Goal: Transaction & Acquisition: Purchase product/service

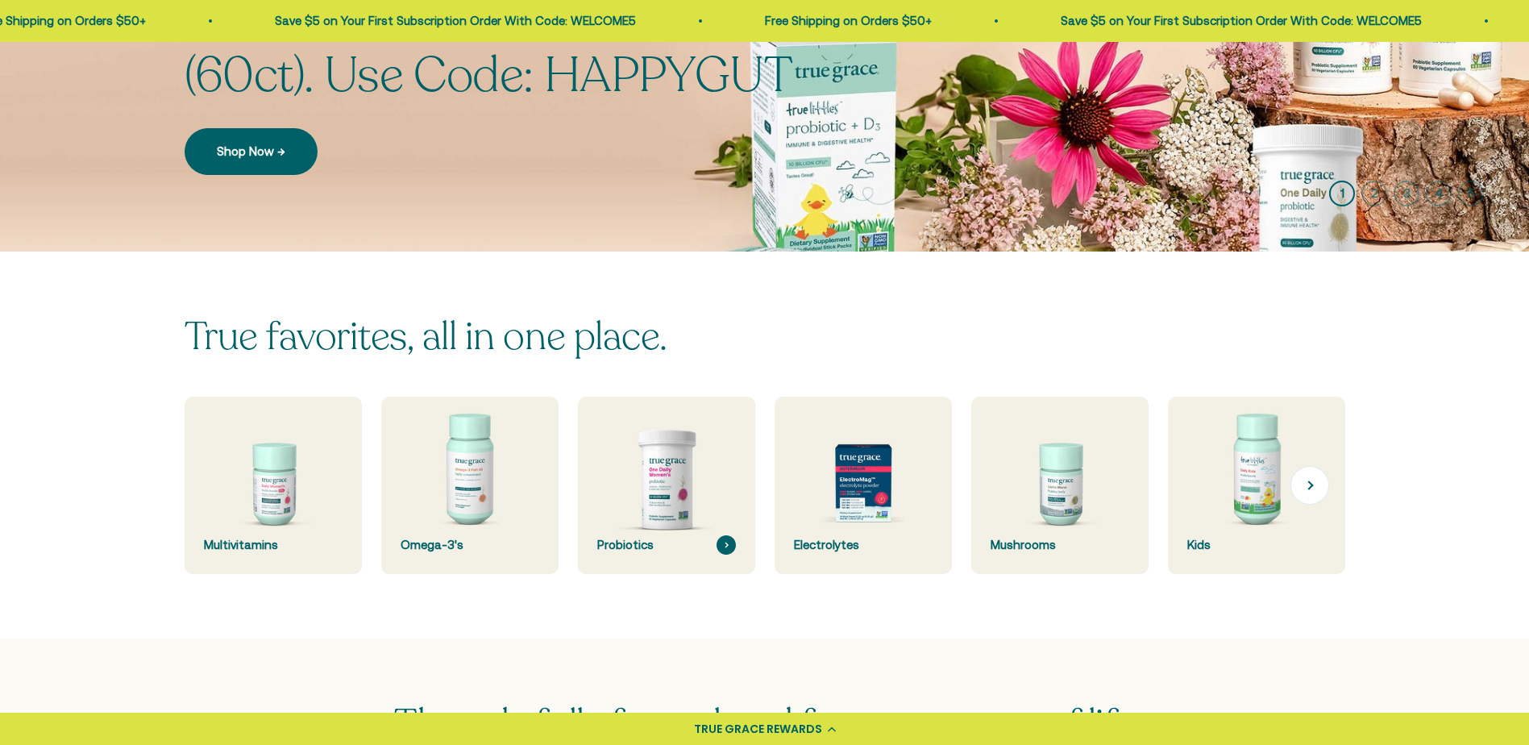
scroll to position [403, 0]
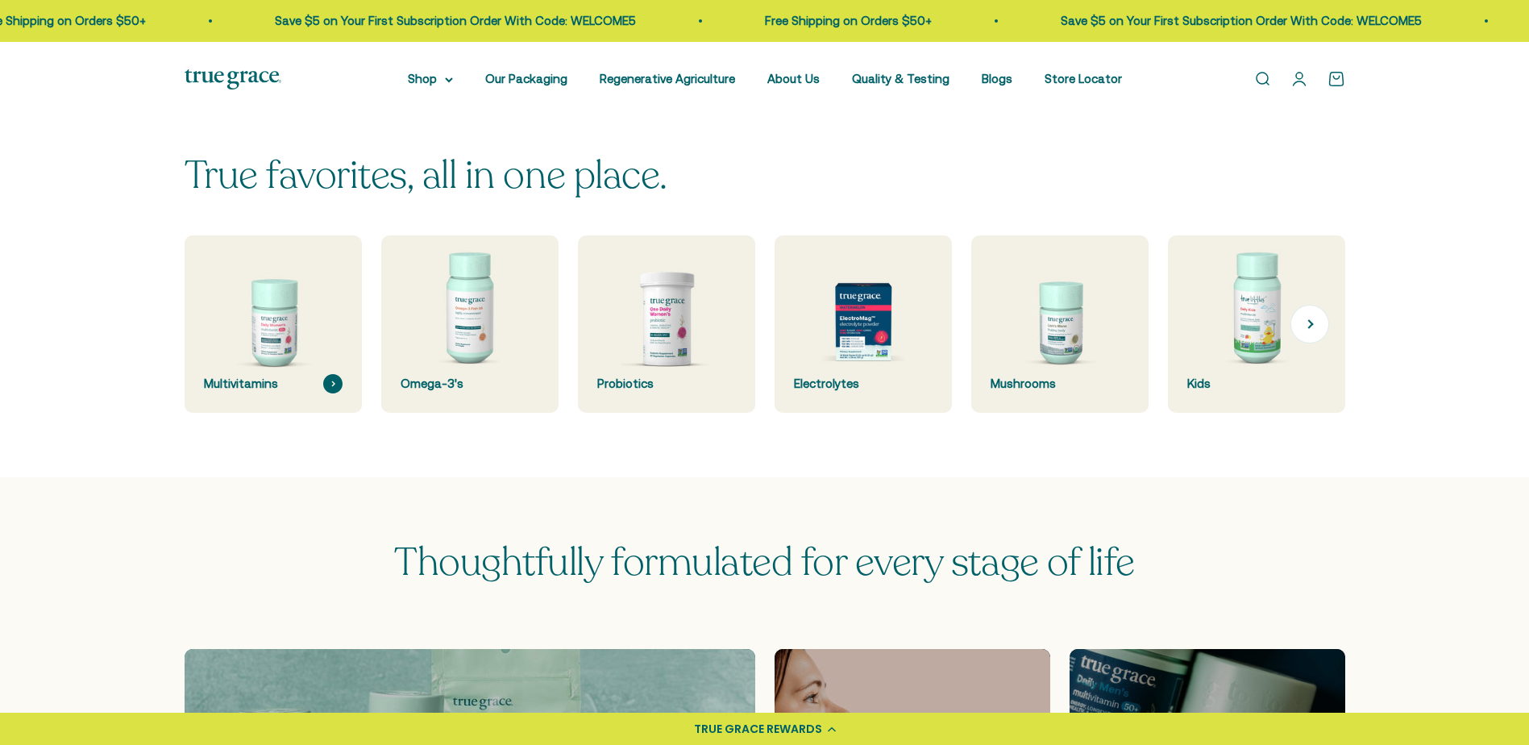
click at [266, 326] on img at bounding box center [273, 324] width 188 height 188
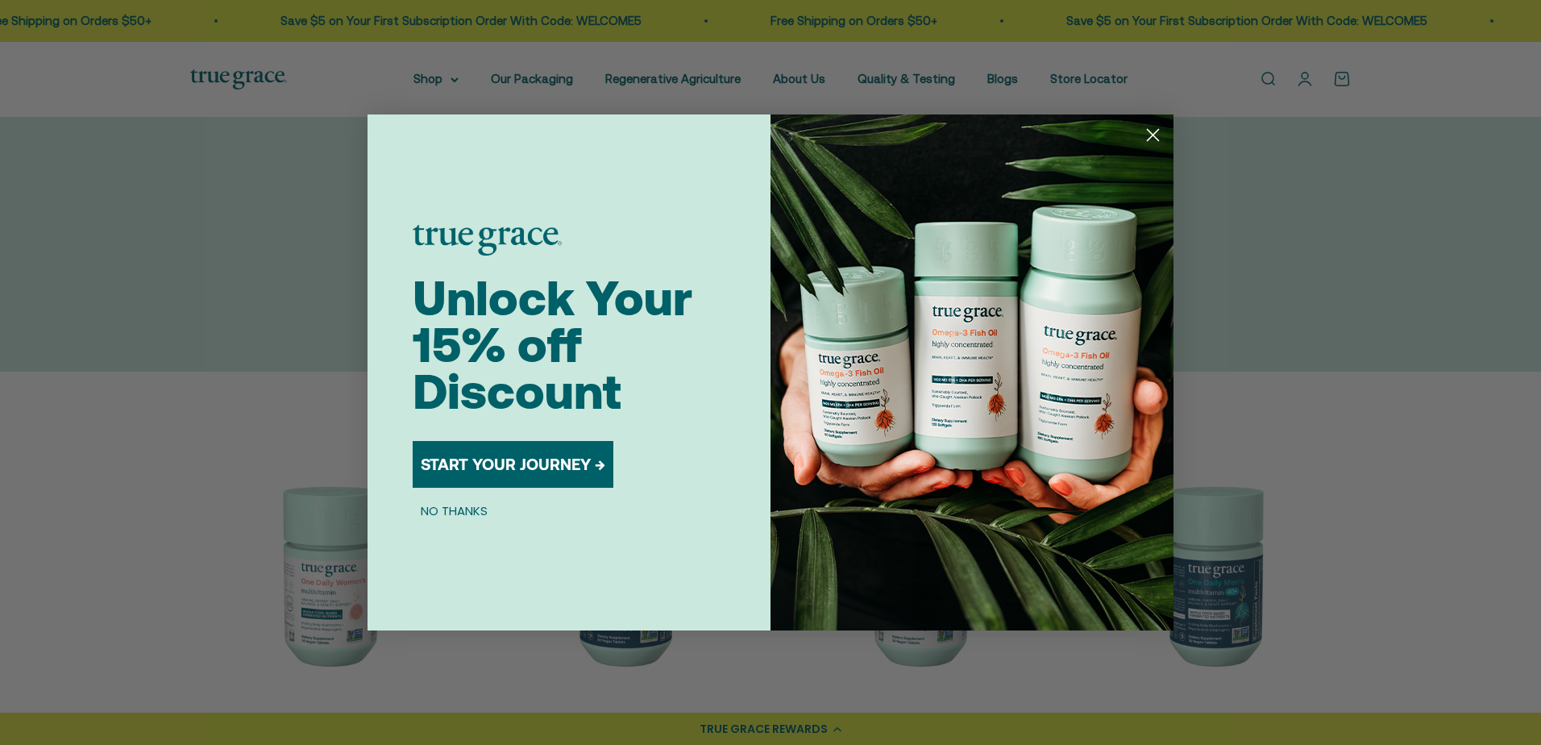
click at [440, 506] on button "NO THANKS" at bounding box center [454, 509] width 83 height 19
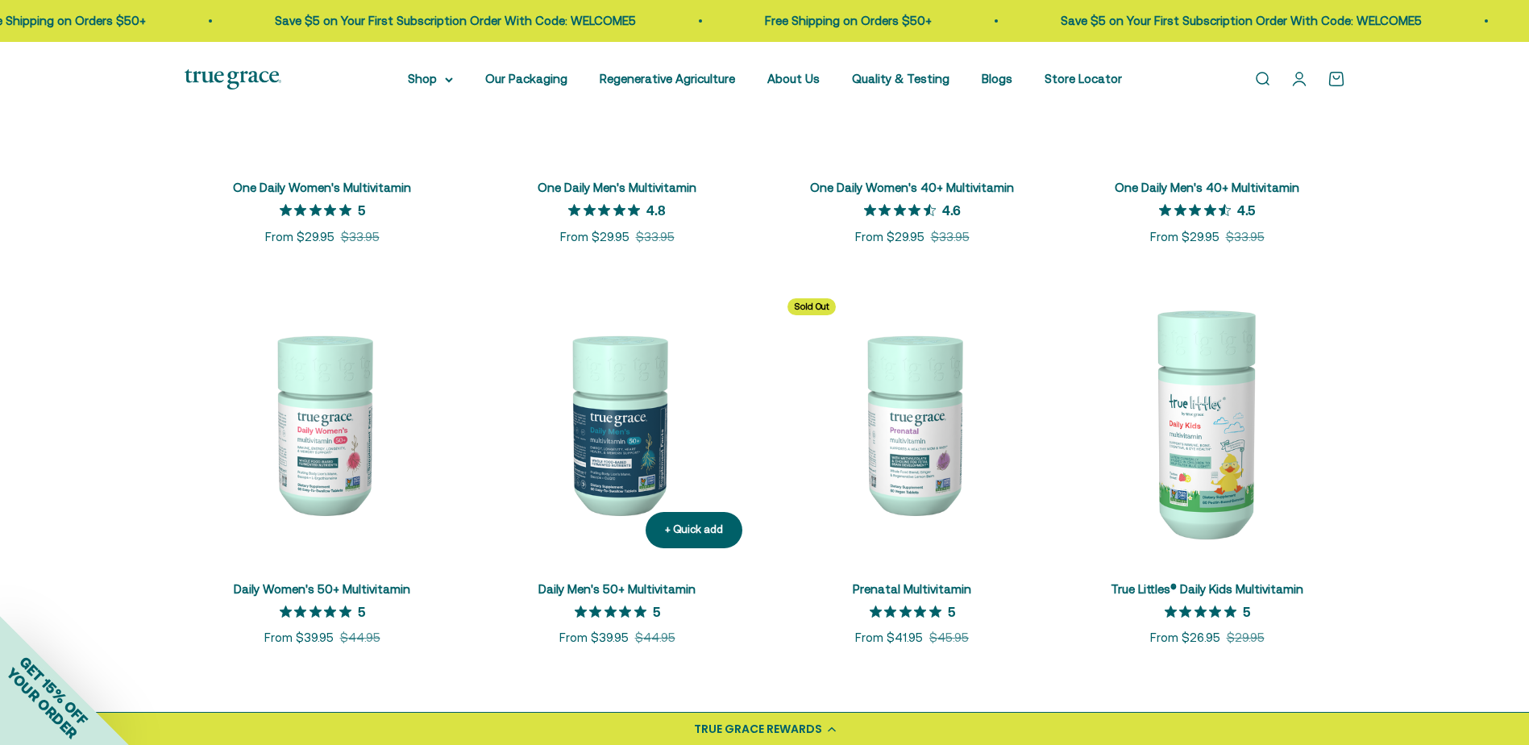
scroll to position [725, 0]
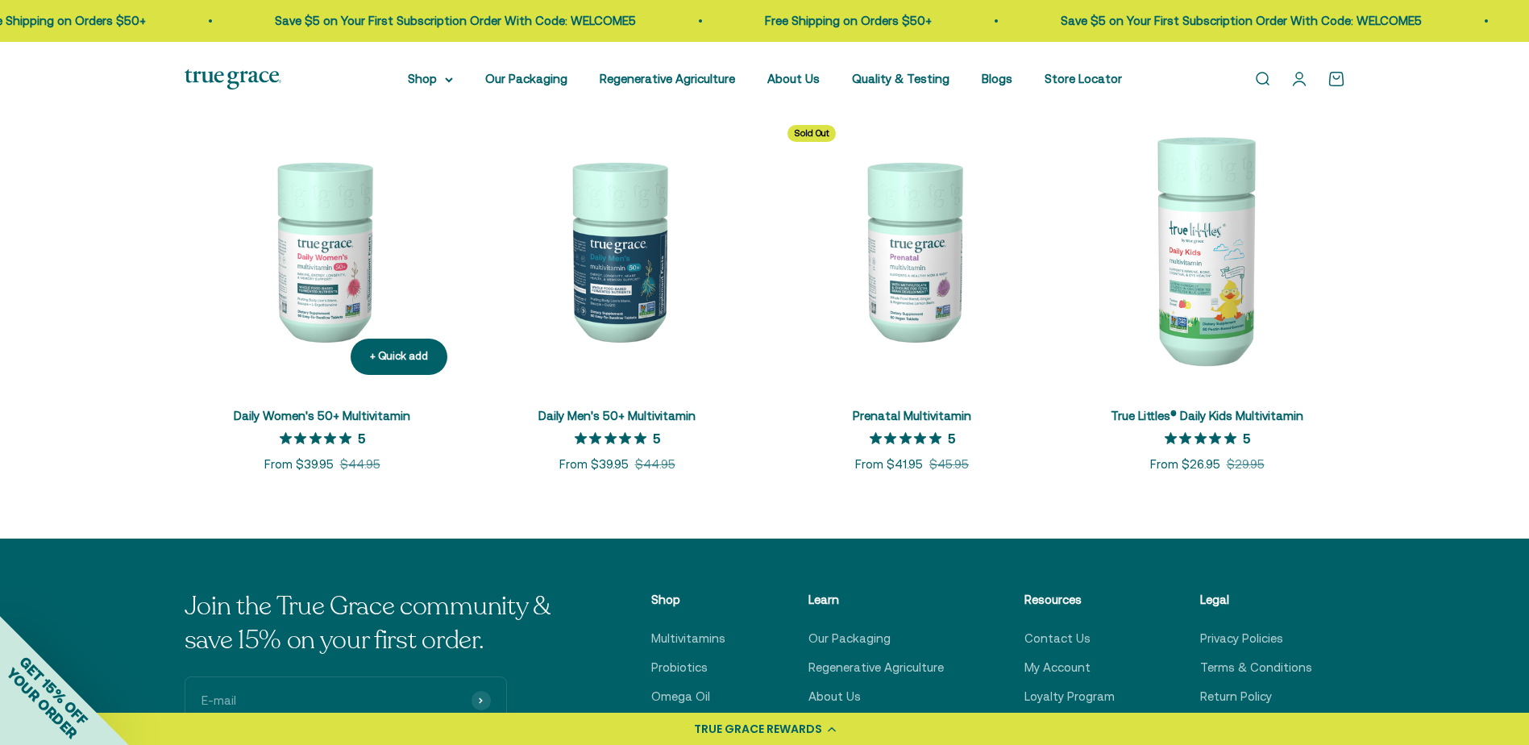
click at [316, 271] on img at bounding box center [323, 250] width 276 height 276
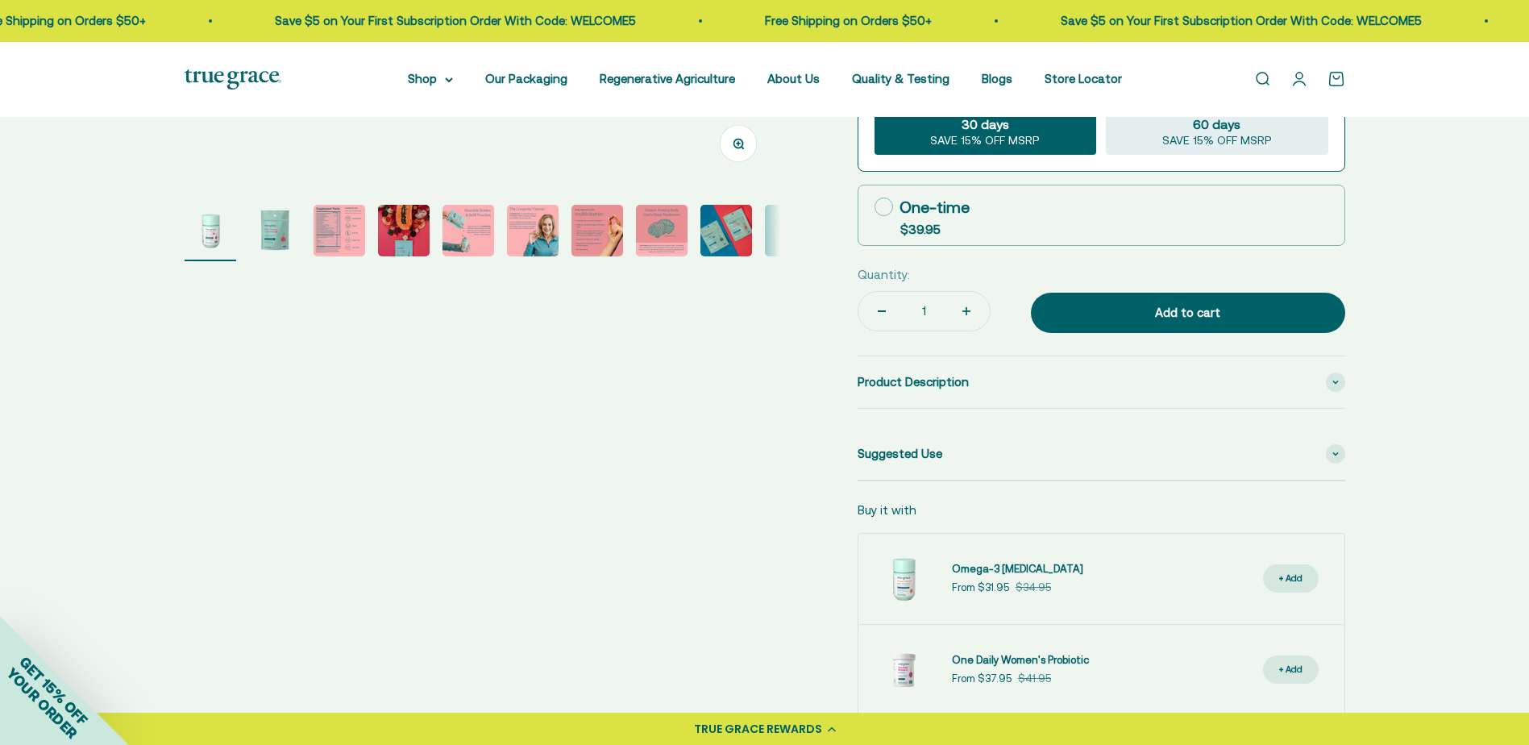
scroll to position [645, 0]
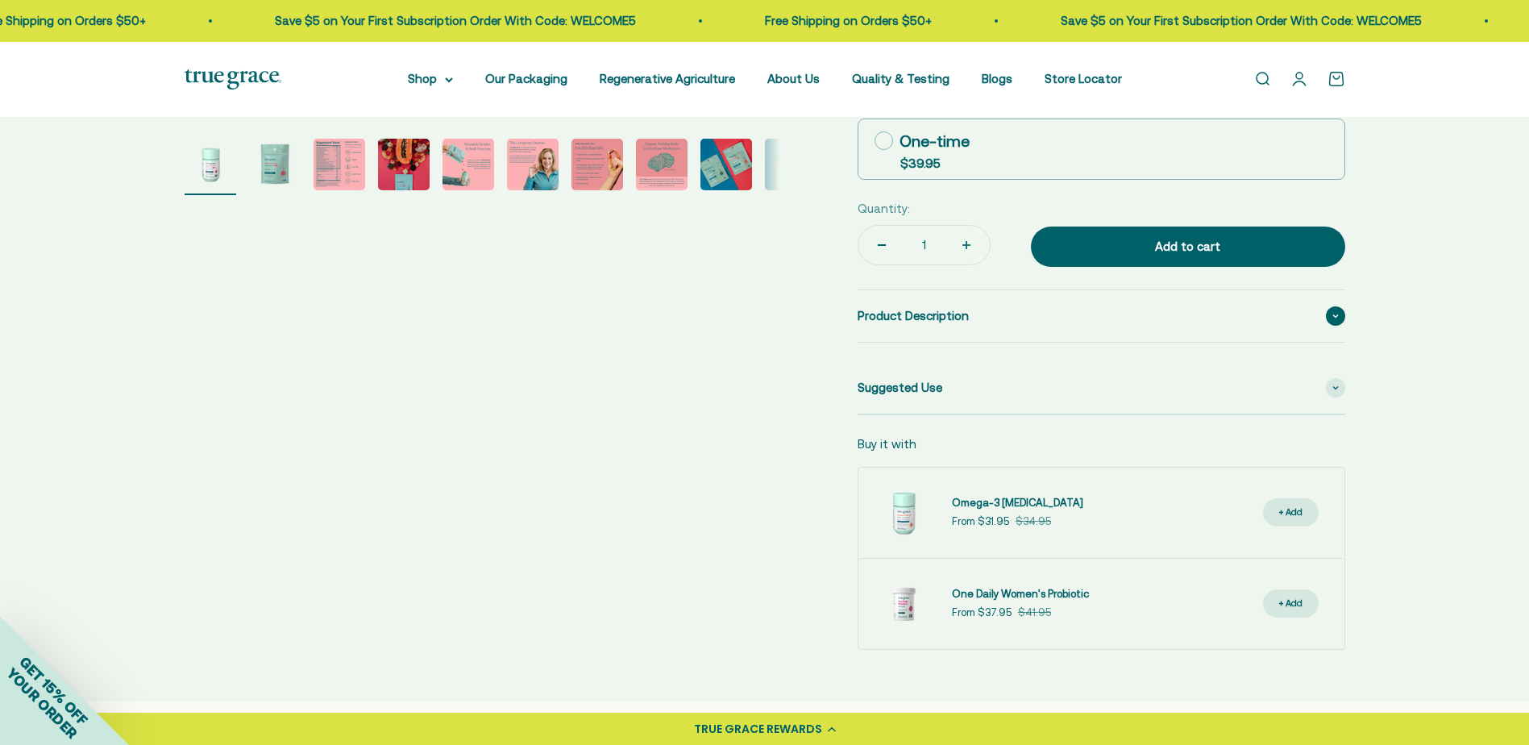
click at [966, 314] on div "Product Description" at bounding box center [1101, 316] width 488 height 52
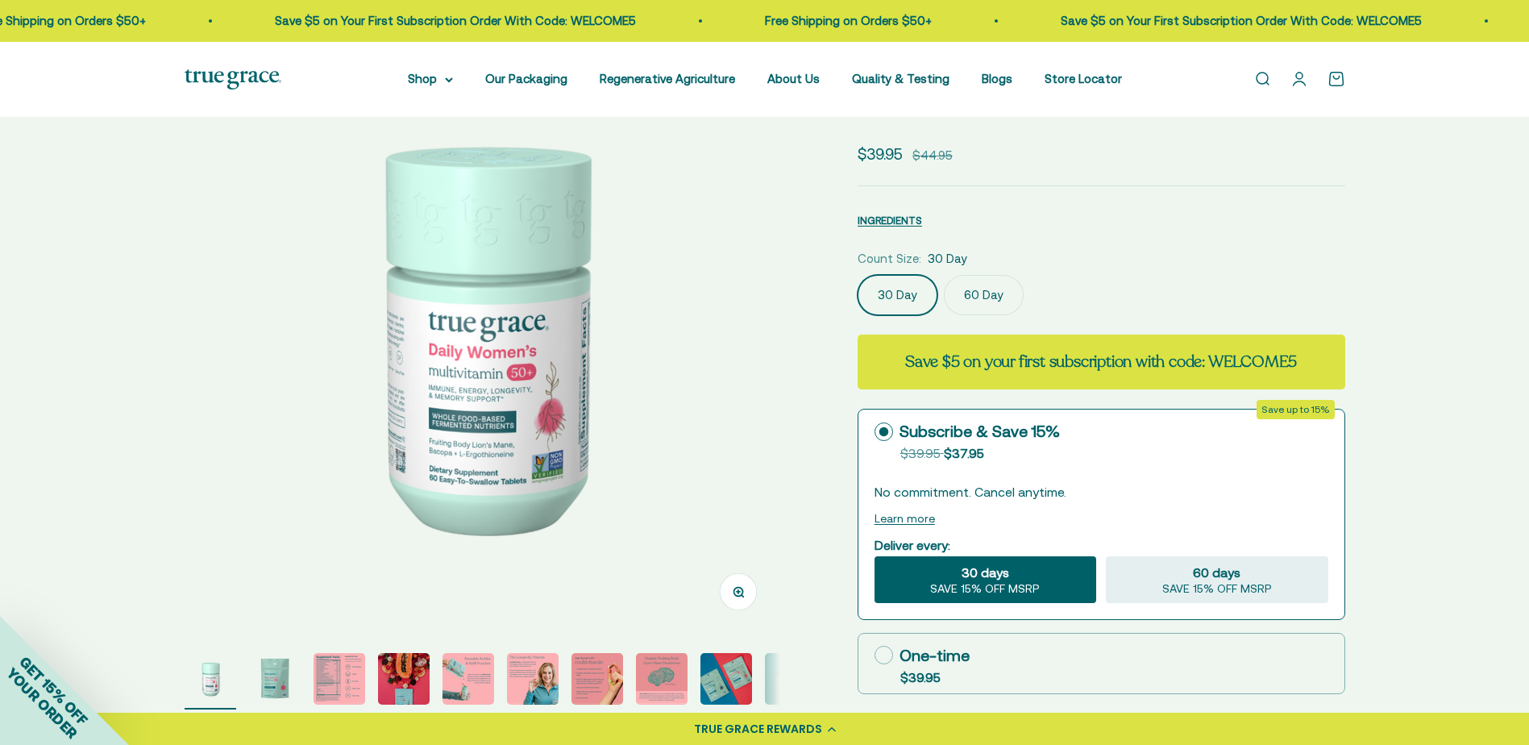
scroll to position [0, 0]
